Goal: Navigation & Orientation: Find specific page/section

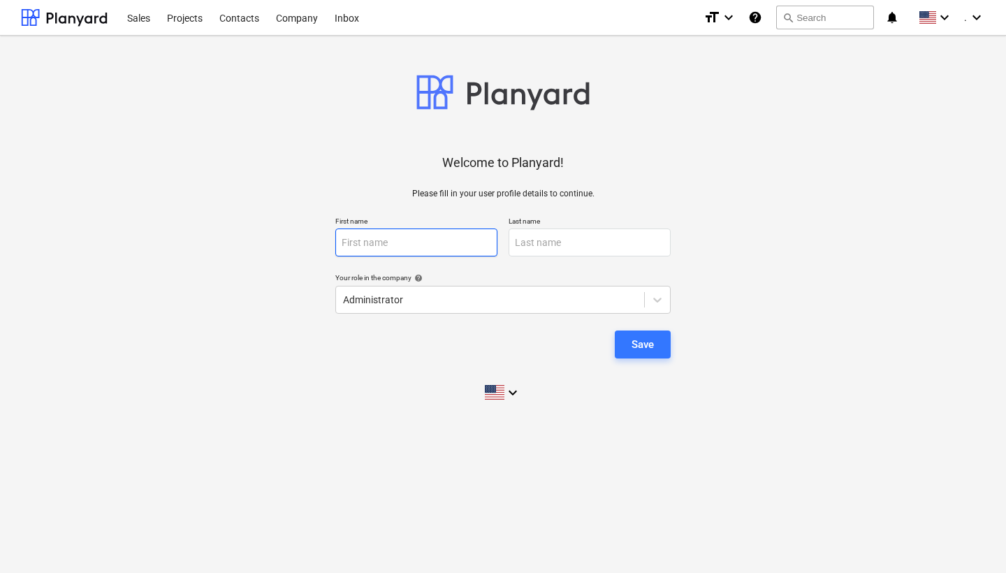
click at [416, 243] on input "text" at bounding box center [416, 242] width 162 height 28
type input "[PERSON_NAME]"
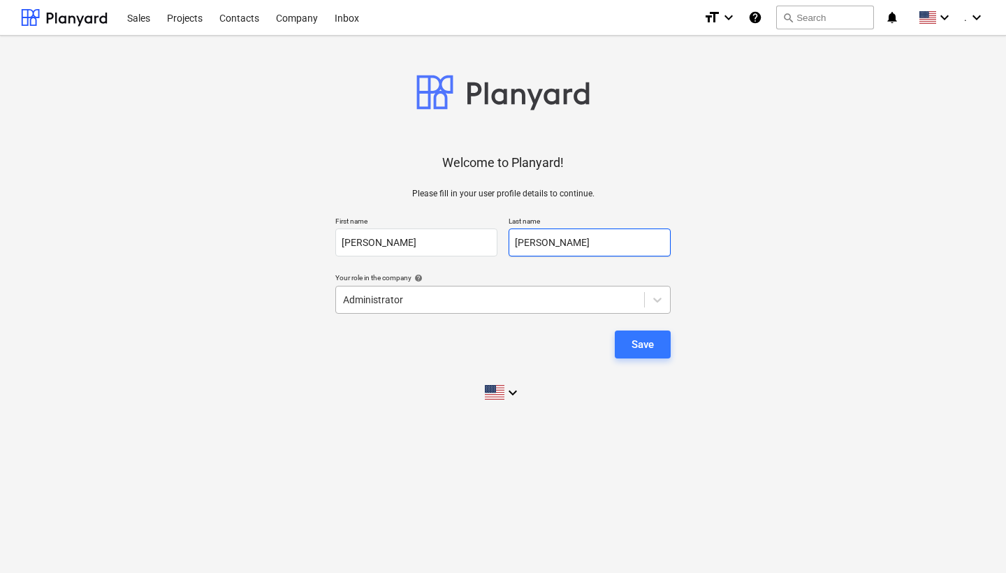
type input "[PERSON_NAME]"
click at [569, 303] on div at bounding box center [490, 300] width 294 height 14
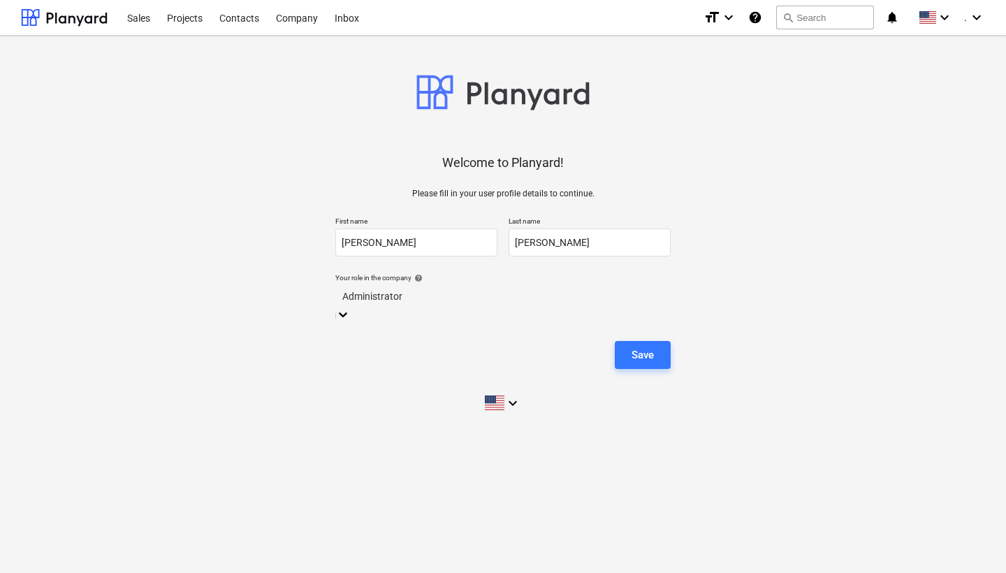
click at [449, 296] on div at bounding box center [502, 297] width 321 height 16
click at [637, 346] on div "Save" at bounding box center [643, 355] width 22 height 18
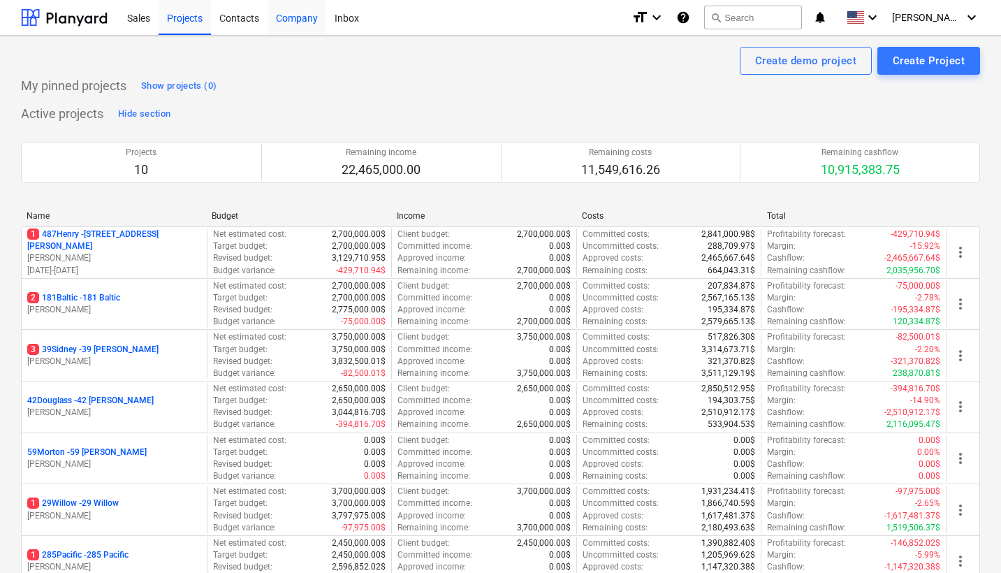
click at [291, 19] on div "Company" at bounding box center [297, 17] width 59 height 36
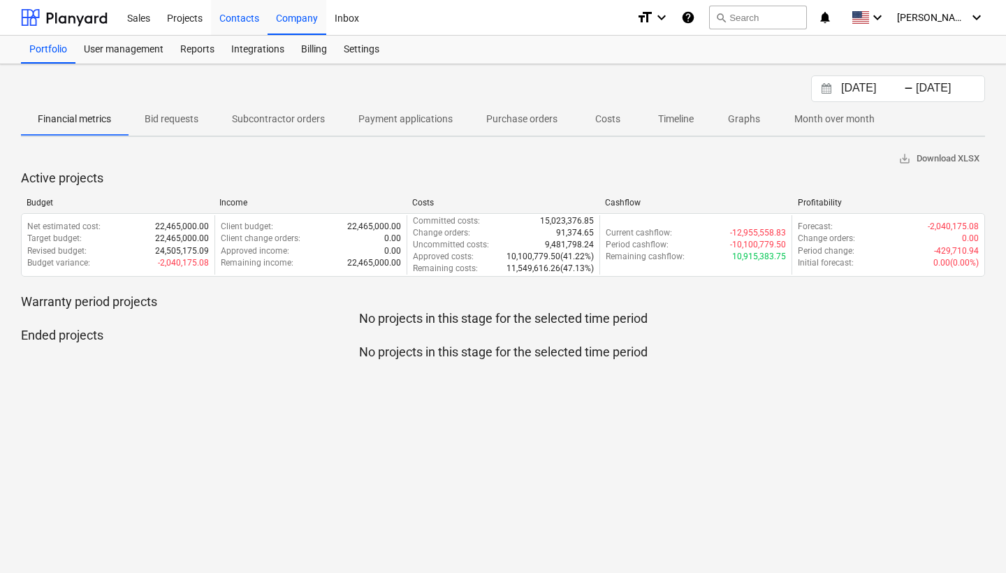
click at [245, 17] on div "Contacts" at bounding box center [239, 17] width 57 height 36
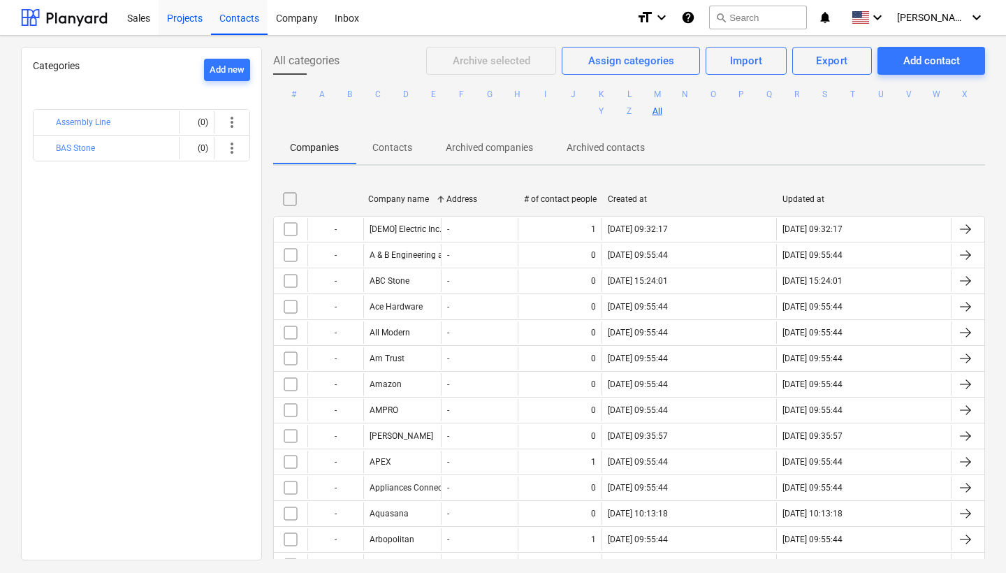
click at [189, 15] on div "Projects" at bounding box center [185, 17] width 52 height 36
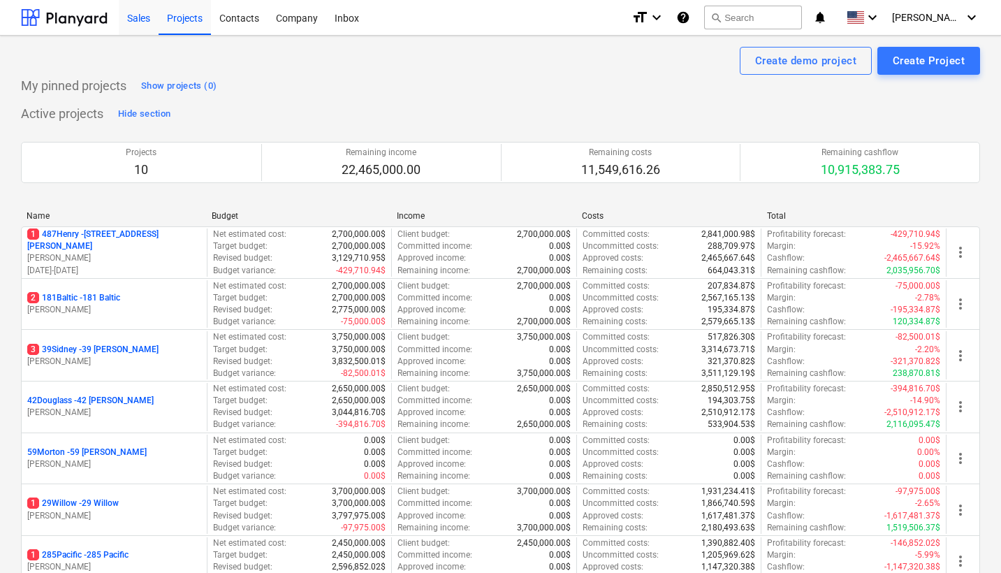
click at [136, 20] on div "Sales" at bounding box center [139, 17] width 40 height 36
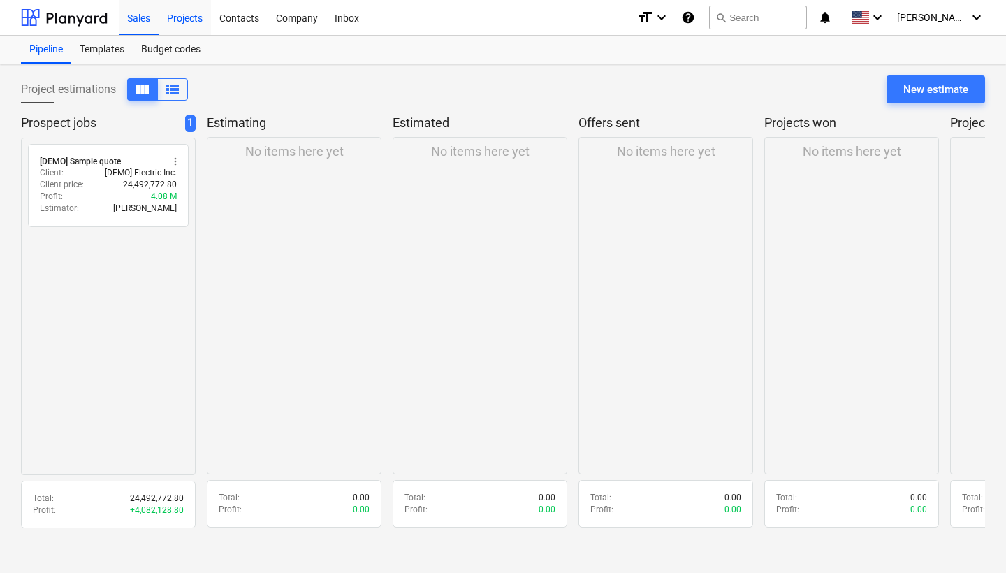
click at [182, 19] on div "Projects" at bounding box center [185, 17] width 52 height 36
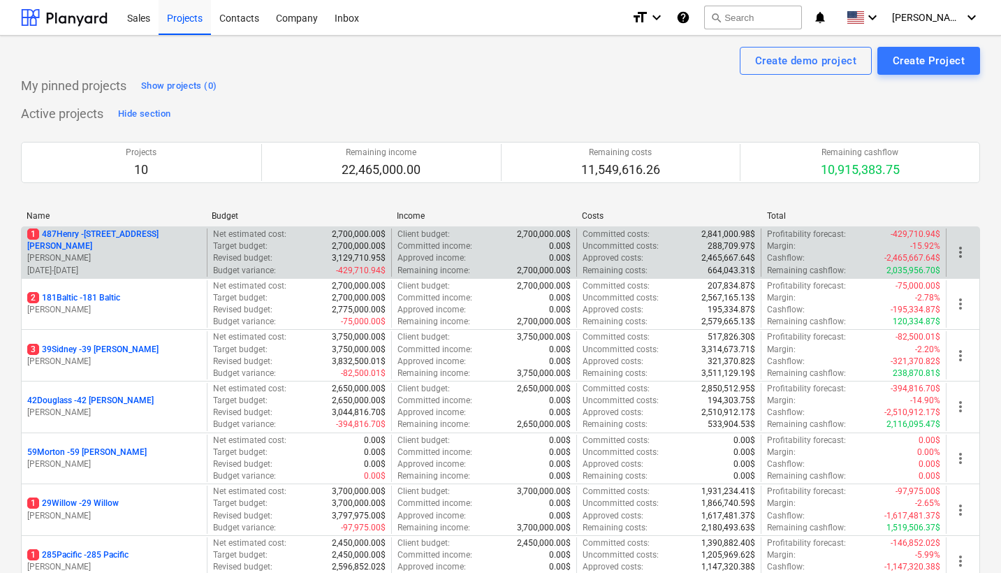
click at [103, 252] on p "[PERSON_NAME]" at bounding box center [114, 258] width 174 height 12
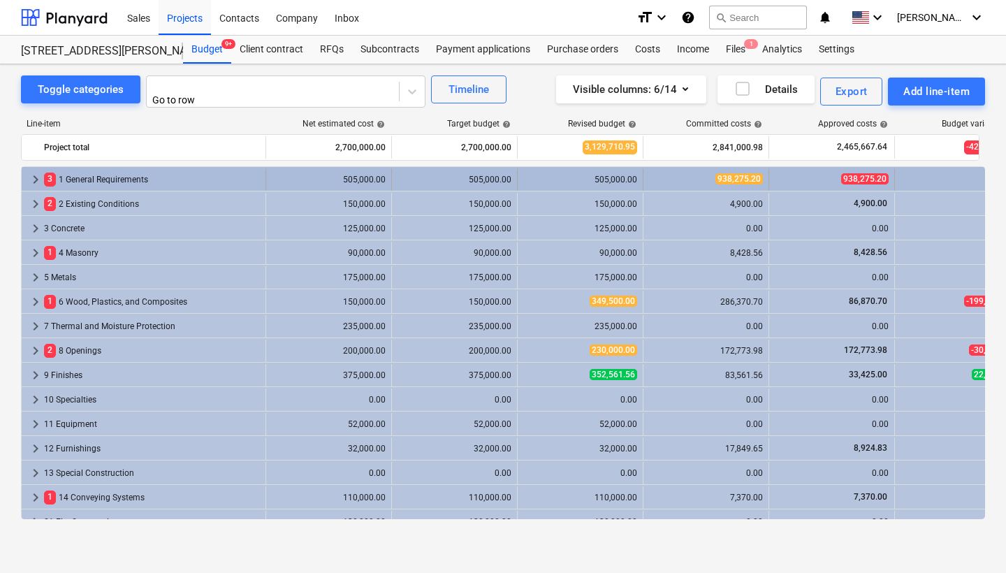
click at [36, 172] on span "keyboard_arrow_right" at bounding box center [35, 179] width 17 height 17
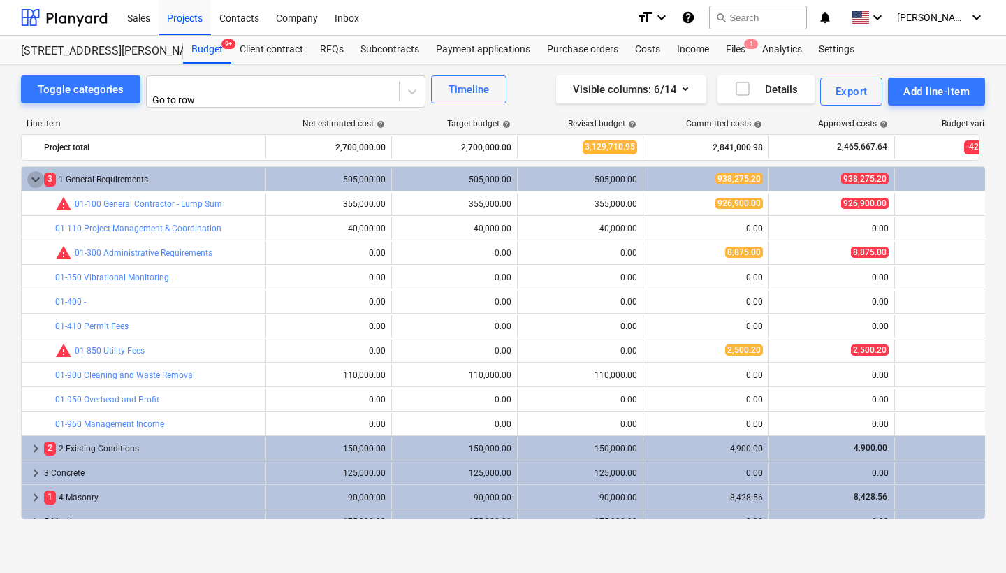
click at [36, 172] on span "keyboard_arrow_down" at bounding box center [35, 179] width 17 height 17
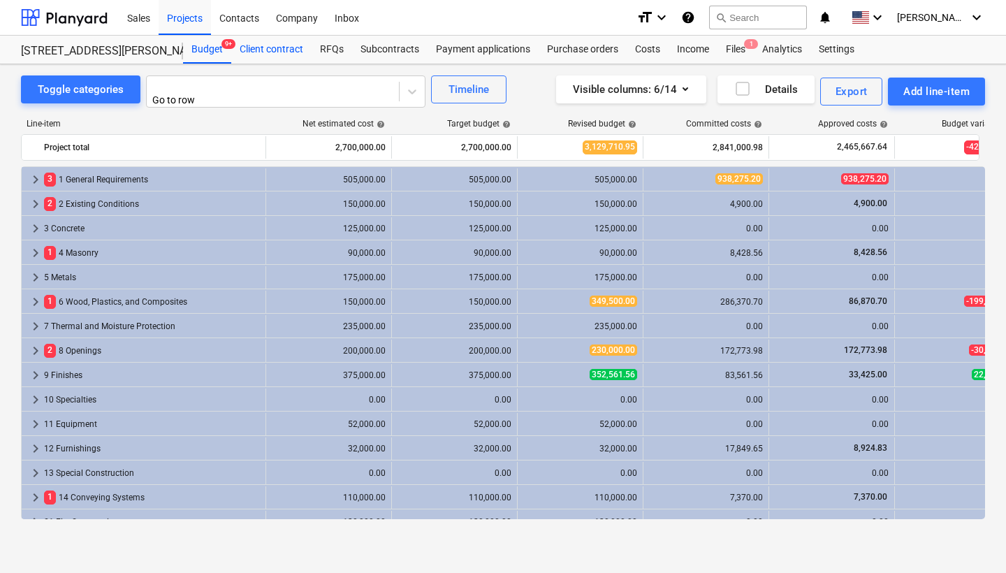
click at [287, 49] on div "Client contract" at bounding box center [271, 50] width 80 height 28
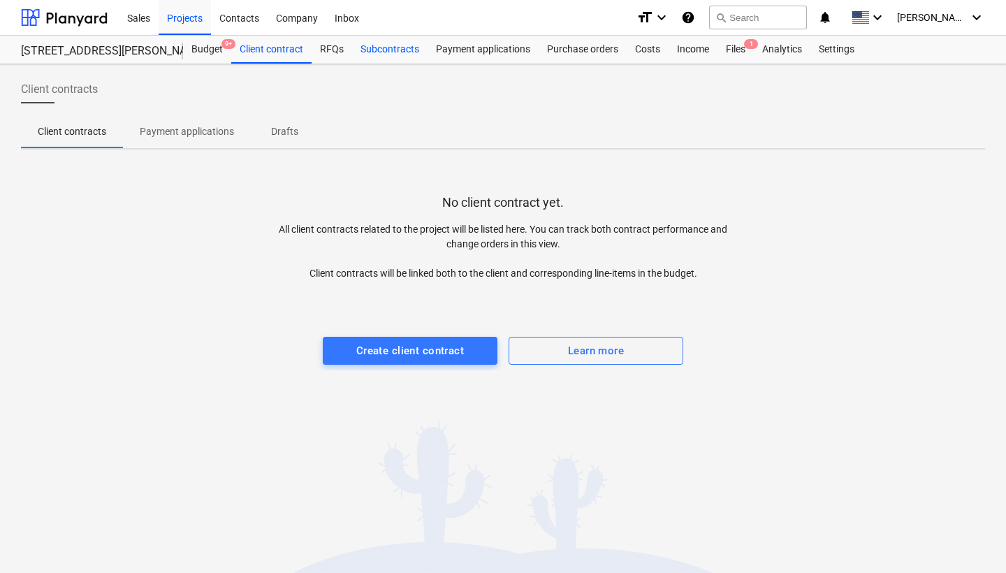
click at [386, 45] on div "Subcontracts" at bounding box center [389, 50] width 75 height 28
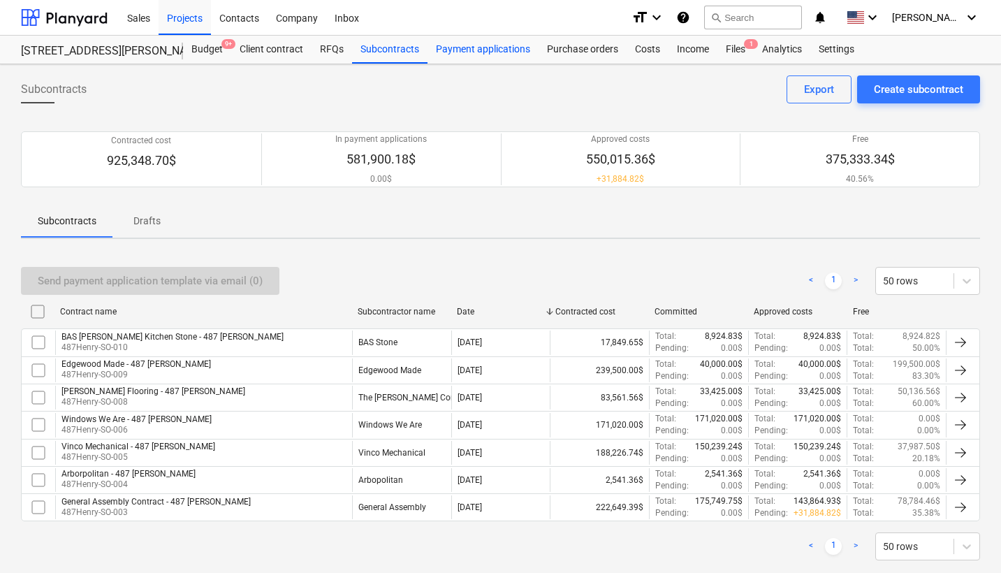
click at [466, 47] on div "Payment applications" at bounding box center [483, 50] width 111 height 28
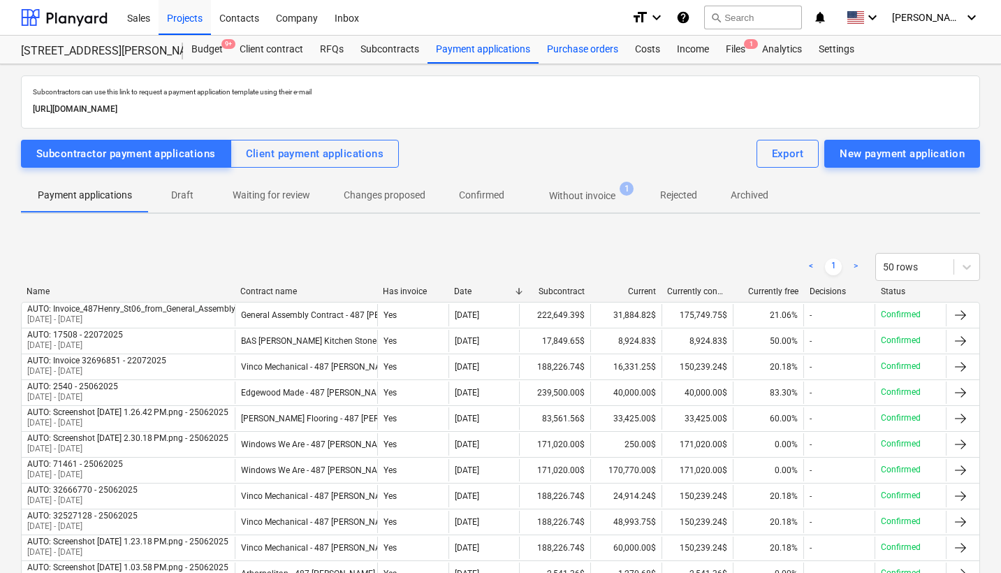
click at [572, 51] on div "Purchase orders" at bounding box center [583, 50] width 88 height 28
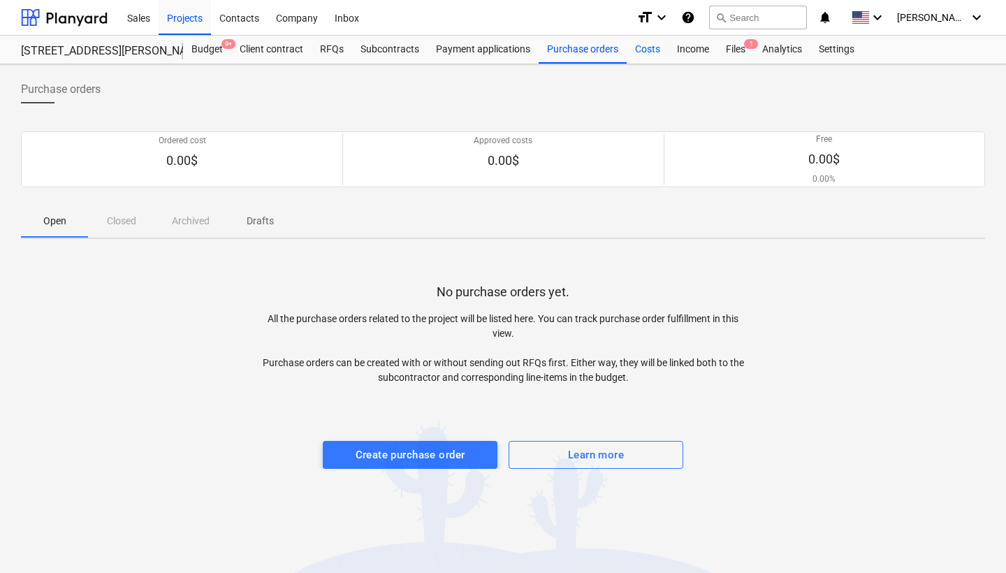
click at [648, 52] on div "Costs" at bounding box center [648, 50] width 42 height 28
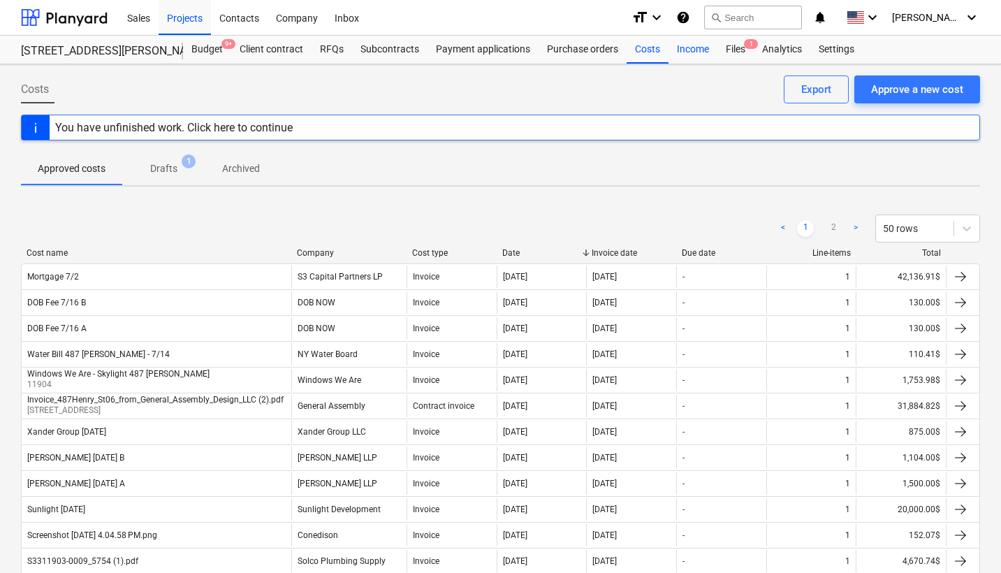
click at [689, 48] on div "Income" at bounding box center [693, 50] width 49 height 28
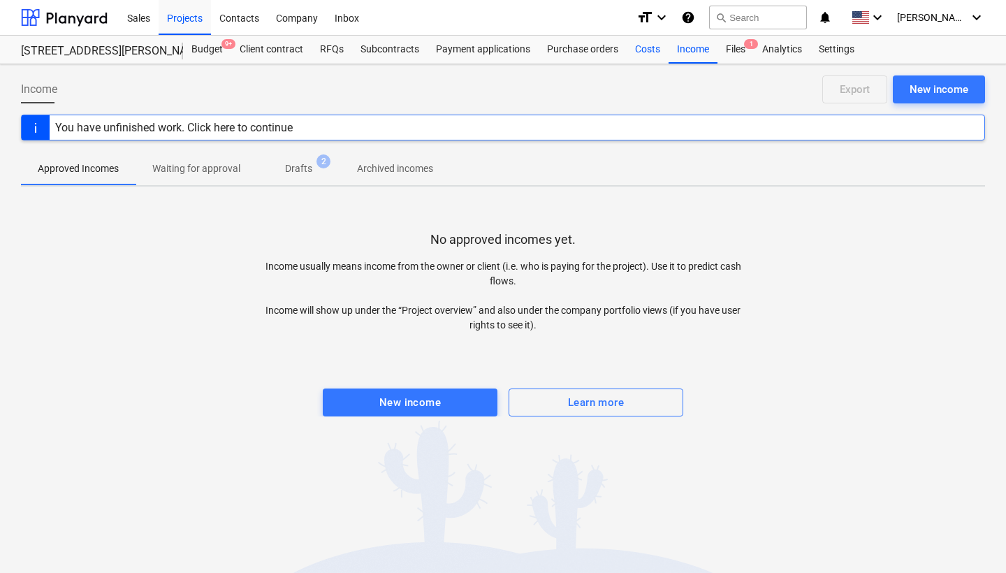
click at [643, 54] on div "Costs" at bounding box center [648, 50] width 42 height 28
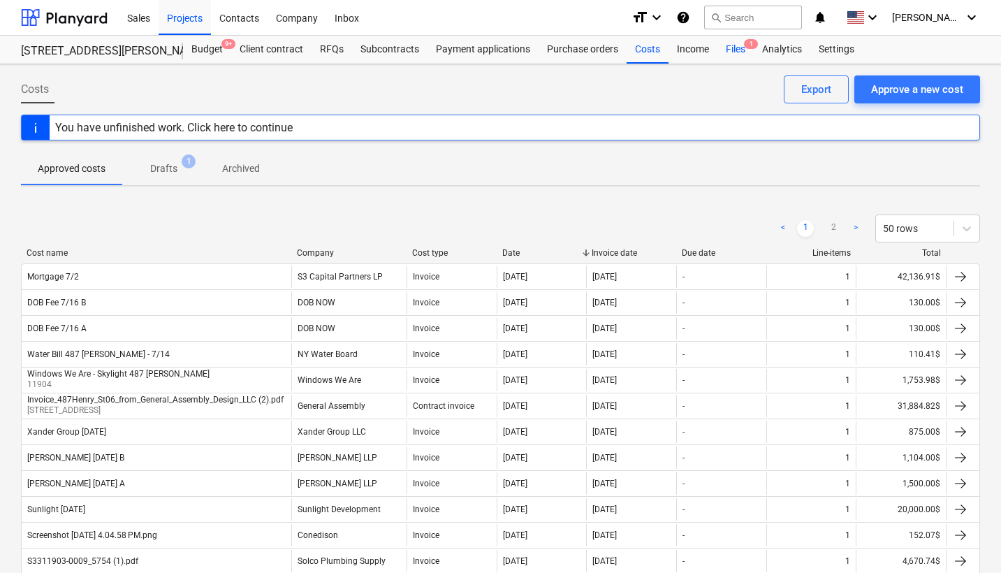
click at [730, 50] on div "Files 1" at bounding box center [736, 50] width 36 height 28
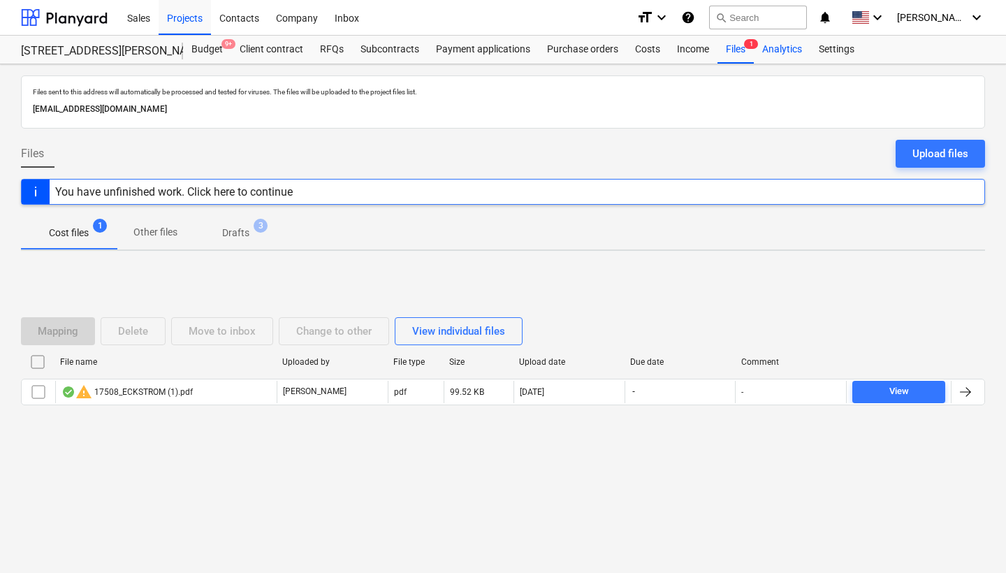
click at [786, 50] on div "Analytics" at bounding box center [782, 50] width 57 height 28
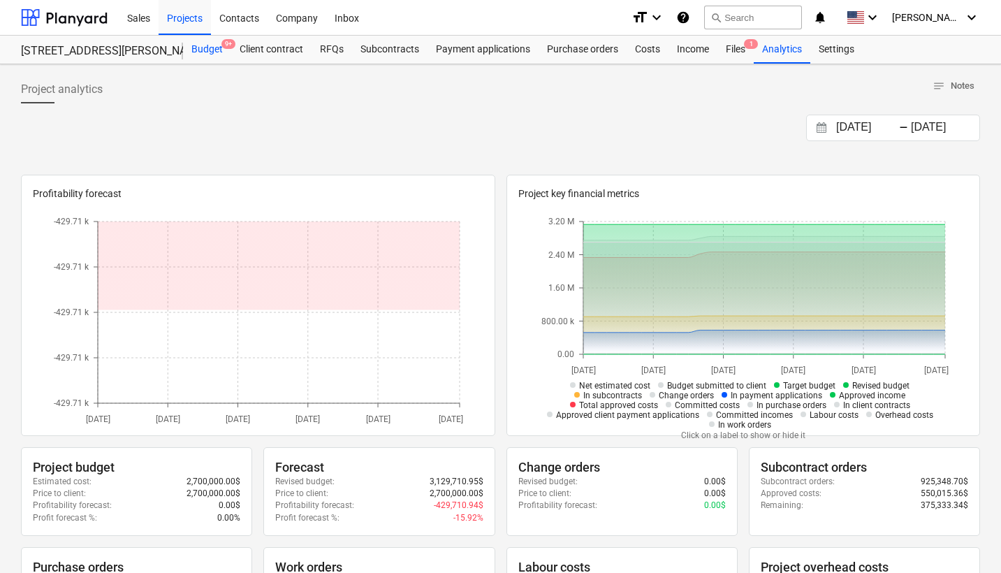
click at [210, 55] on div "Budget 9+" at bounding box center [207, 50] width 48 height 28
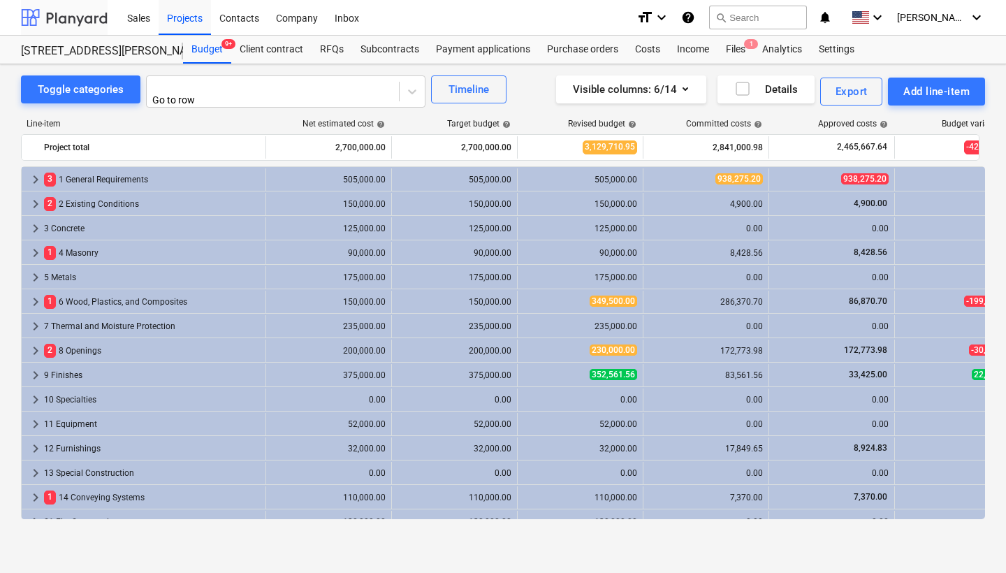
click at [28, 18] on div at bounding box center [64, 17] width 87 height 35
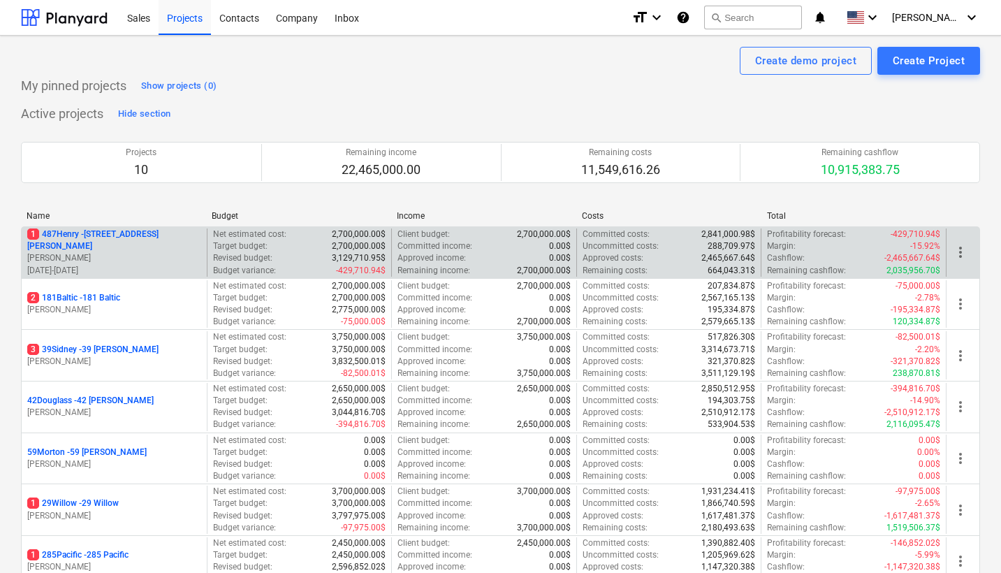
click at [147, 266] on p "[DATE] - [DATE]" at bounding box center [114, 271] width 174 height 12
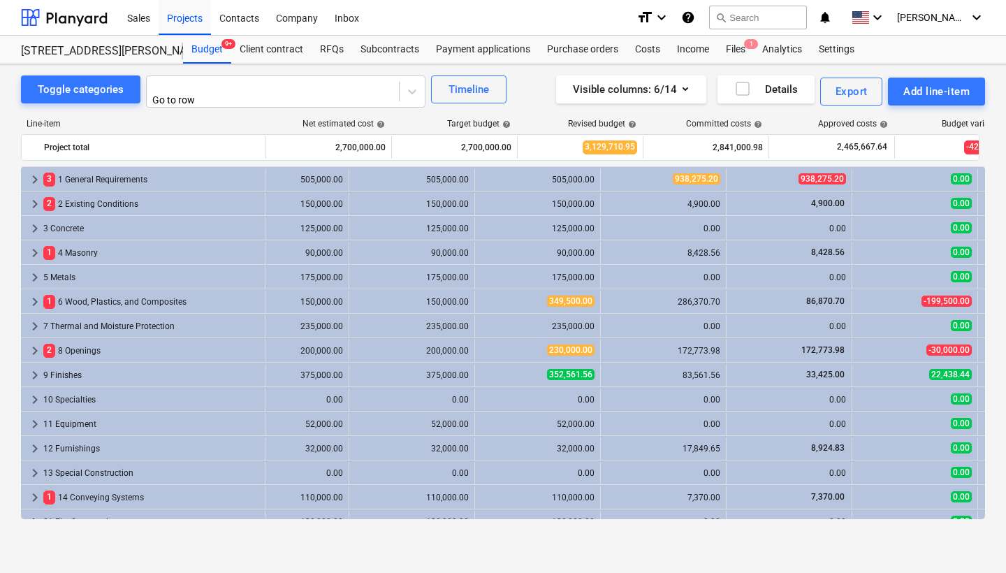
scroll to position [0, 43]
